Goal: Find contact information: Find contact information

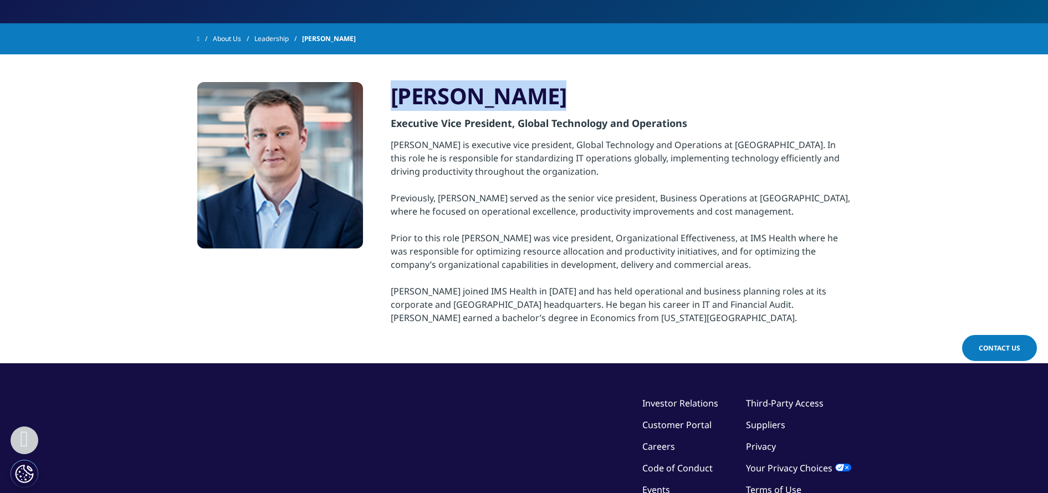
drag, startPoint x: 553, startPoint y: 89, endPoint x: 388, endPoint y: 86, distance: 165.2
click at [386, 85] on div "Jim Berkshire Executive Vice President, Global Technology and Operations Jim Be…" at bounding box center [524, 208] width 654 height 253
copy h3 "[PERSON_NAME]"
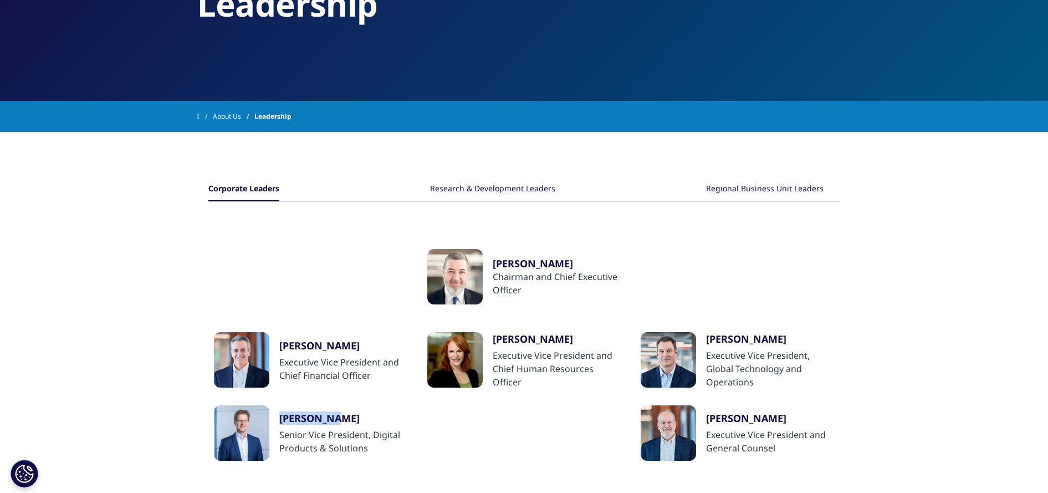
click at [503, 185] on div "Research & Development Leaders" at bounding box center [492, 189] width 125 height 24
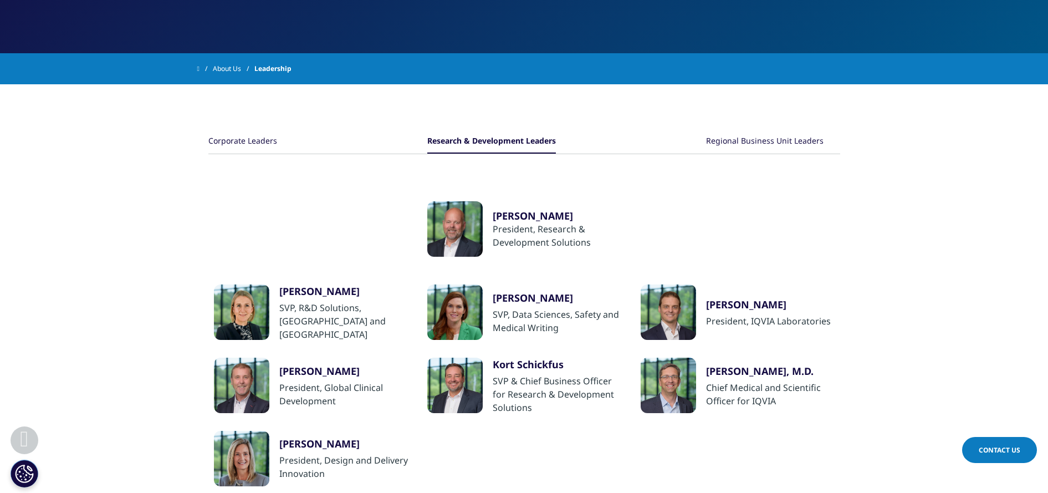
scroll to position [182, 0]
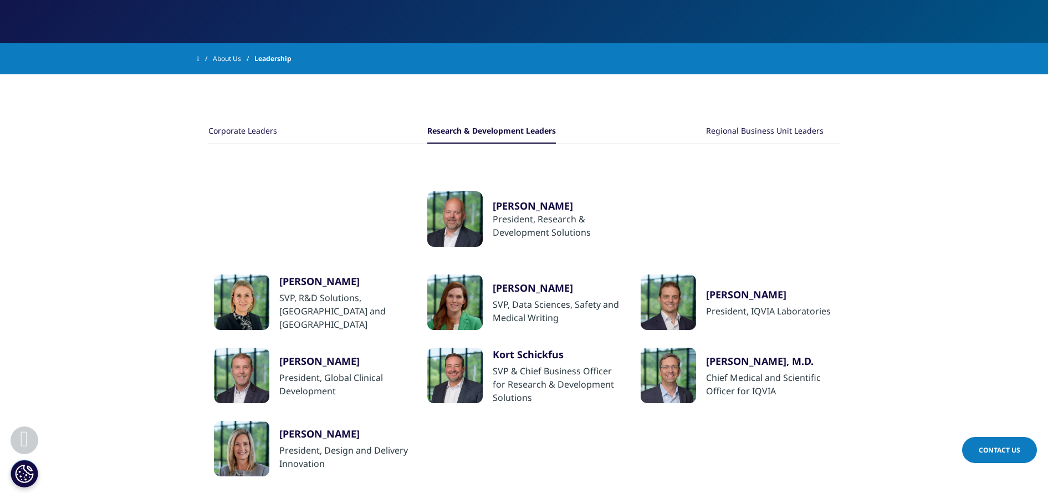
click at [755, 132] on div "Regional Business Unit Leaders" at bounding box center [764, 132] width 117 height 24
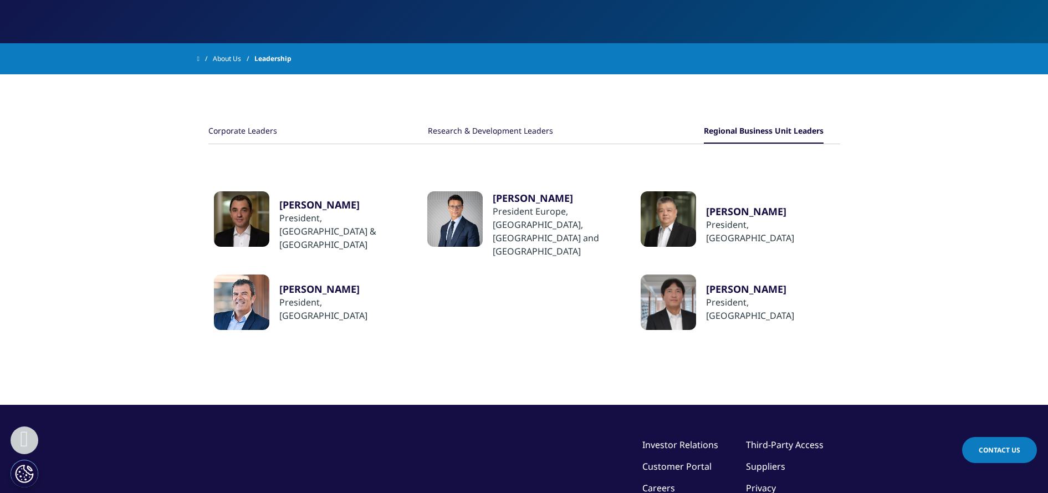
click at [254, 131] on div "Corporate Leaders" at bounding box center [242, 132] width 69 height 24
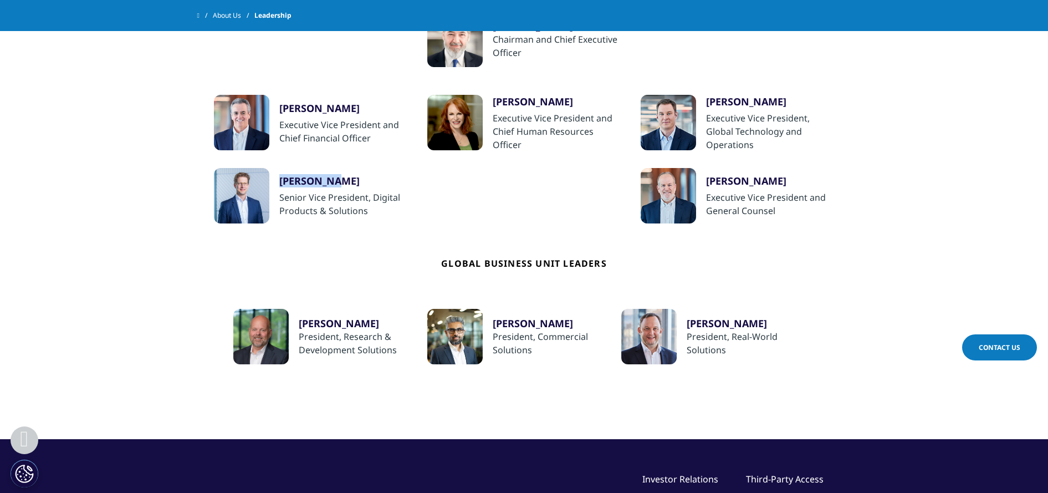
scroll to position [478, 0]
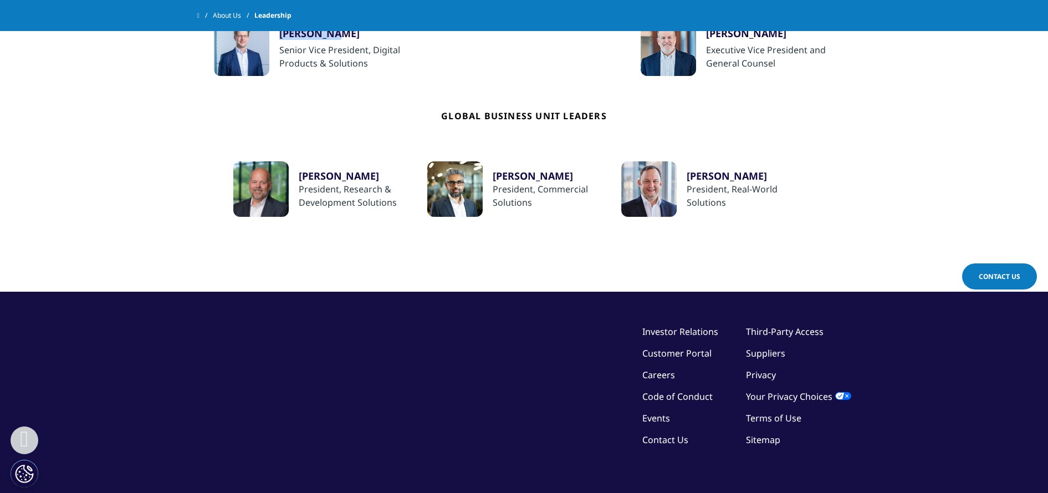
click at [667, 442] on link "Contact Us" at bounding box center [665, 439] width 46 height 12
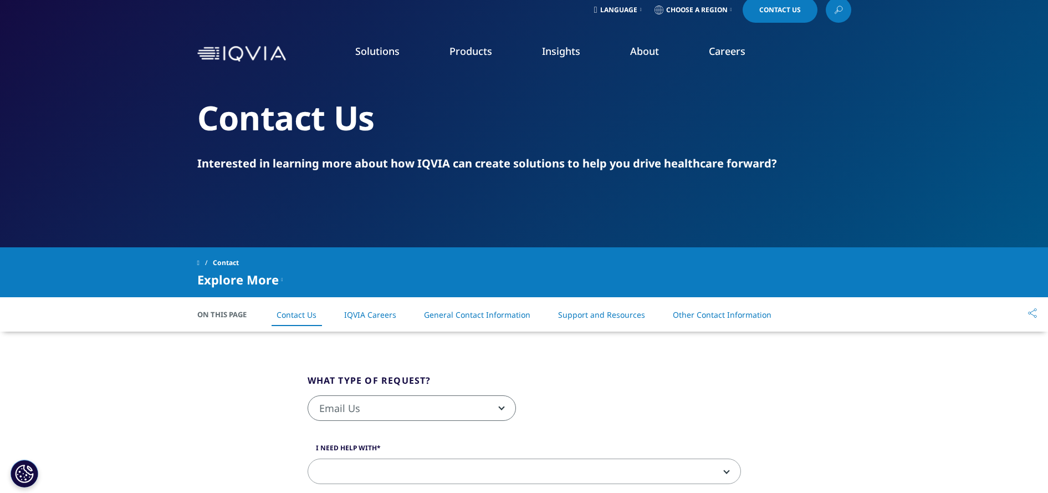
scroll to position [24, 0]
